Goal: Navigation & Orientation: Understand site structure

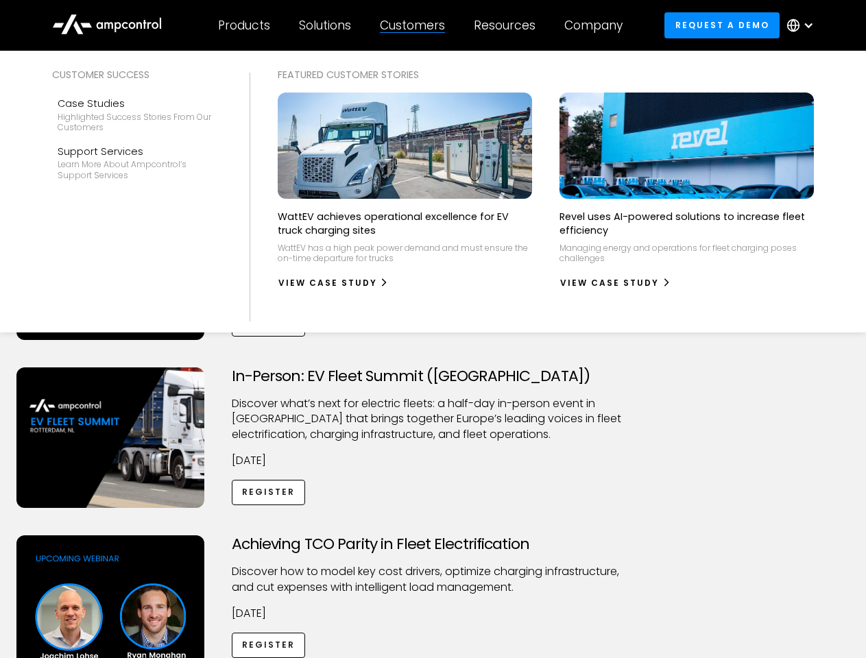
click at [422, 25] on div "Customers" at bounding box center [412, 25] width 65 height 15
click at [243, 25] on div "Products" at bounding box center [244, 25] width 52 height 15
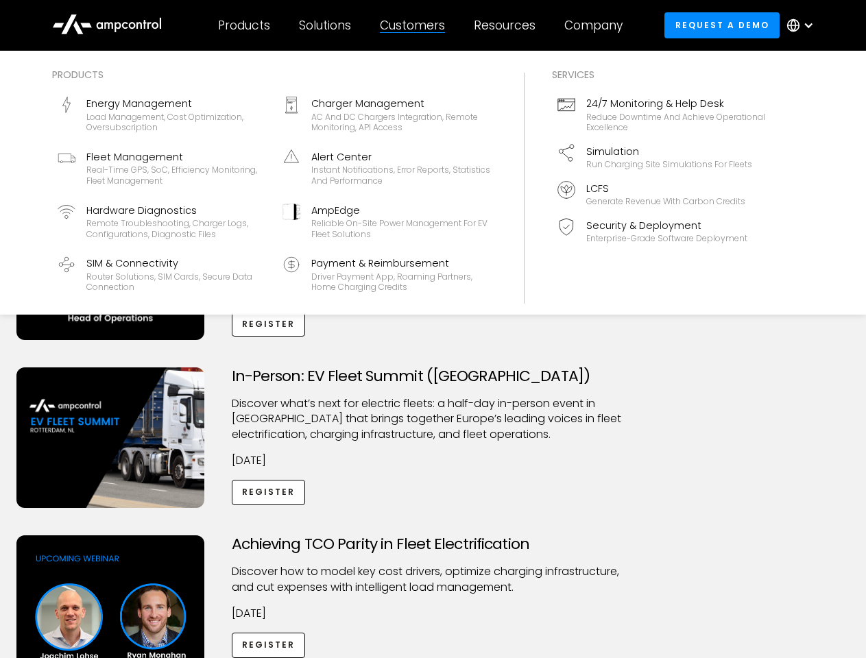
click at [326, 25] on div "Solutions" at bounding box center [325, 25] width 52 height 15
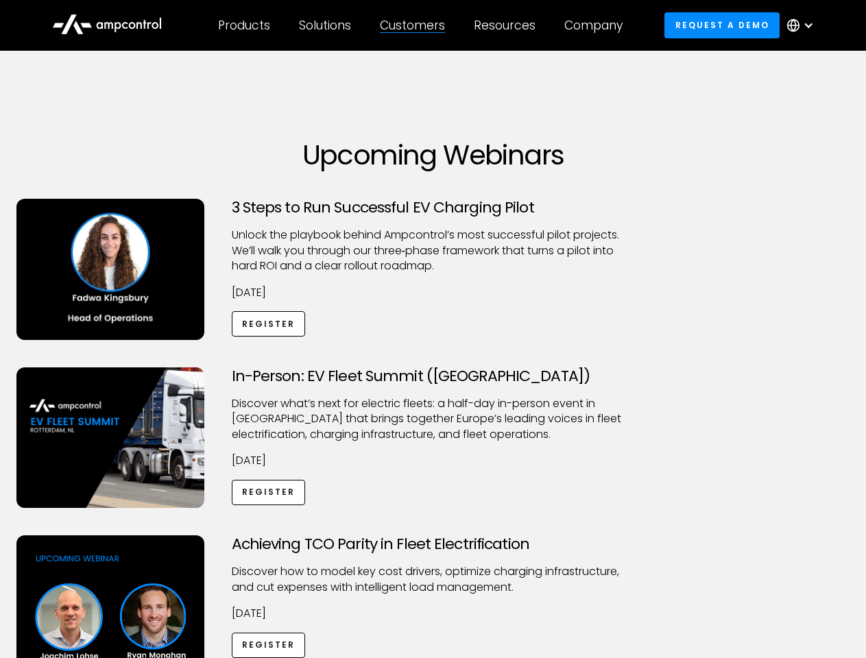
click at [415, 25] on div "Customers" at bounding box center [412, 25] width 65 height 15
click at [507, 25] on div "Resources" at bounding box center [505, 25] width 62 height 15
click at [598, 25] on div "Company" at bounding box center [593, 25] width 58 height 15
click at [804, 25] on div at bounding box center [808, 25] width 11 height 11
